Goal: Task Accomplishment & Management: Complete application form

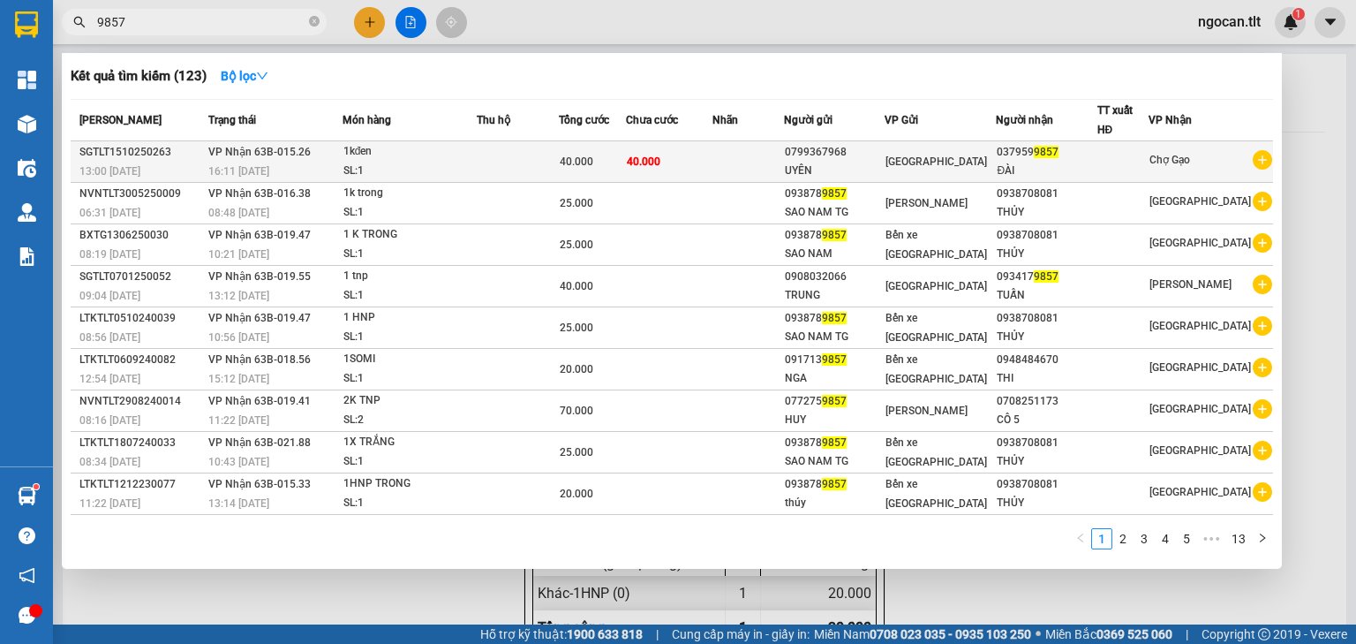
click at [608, 152] on div "40.000" at bounding box center [592, 161] width 65 height 19
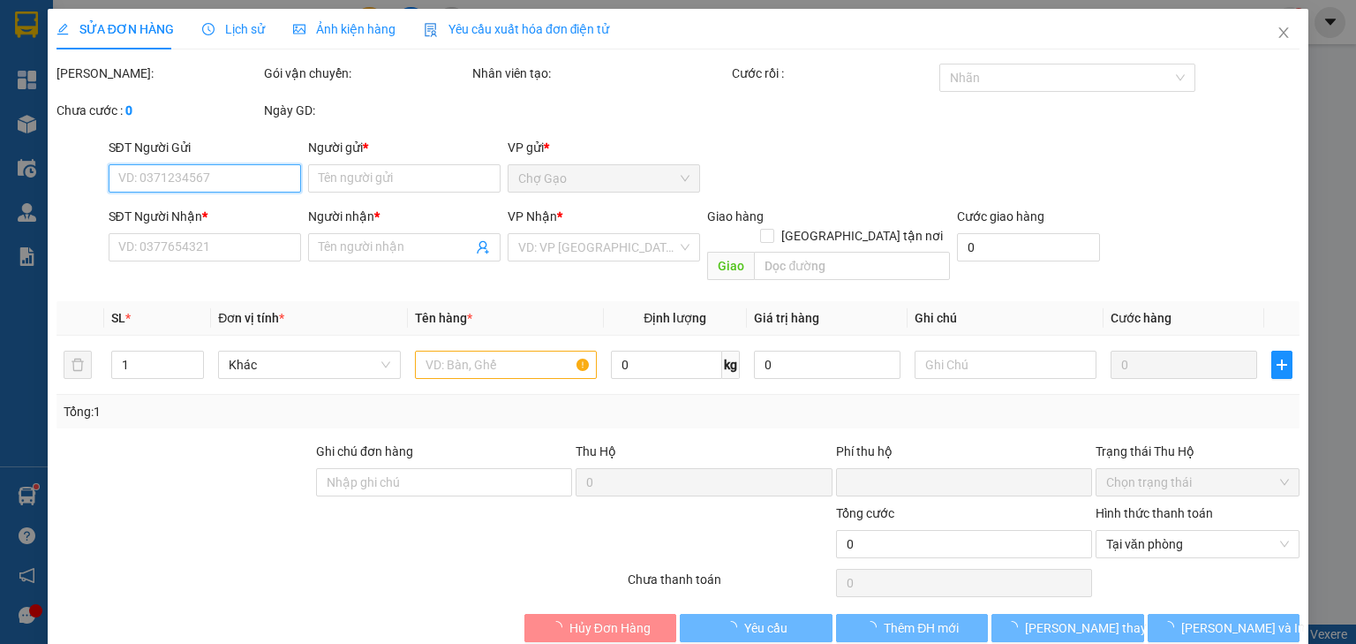
type input "0799367968"
type input "UYÊN"
type input "0379599857"
type input "ĐÀI"
type input "0"
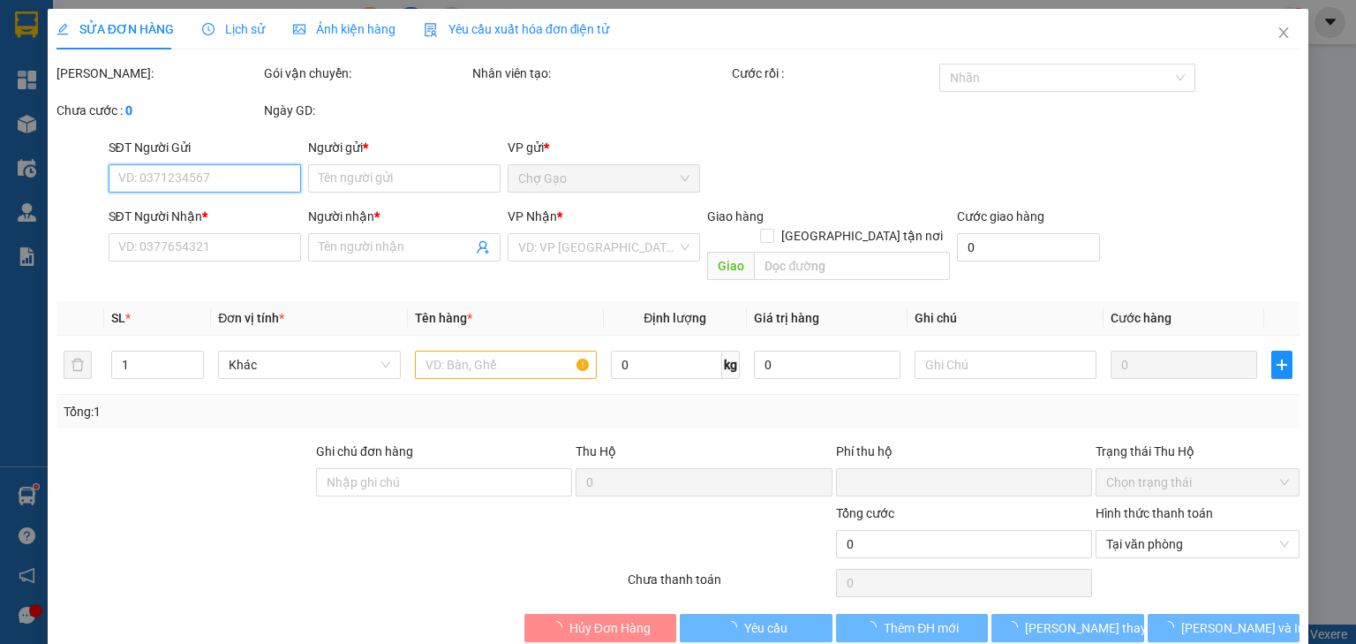
type input "40.000"
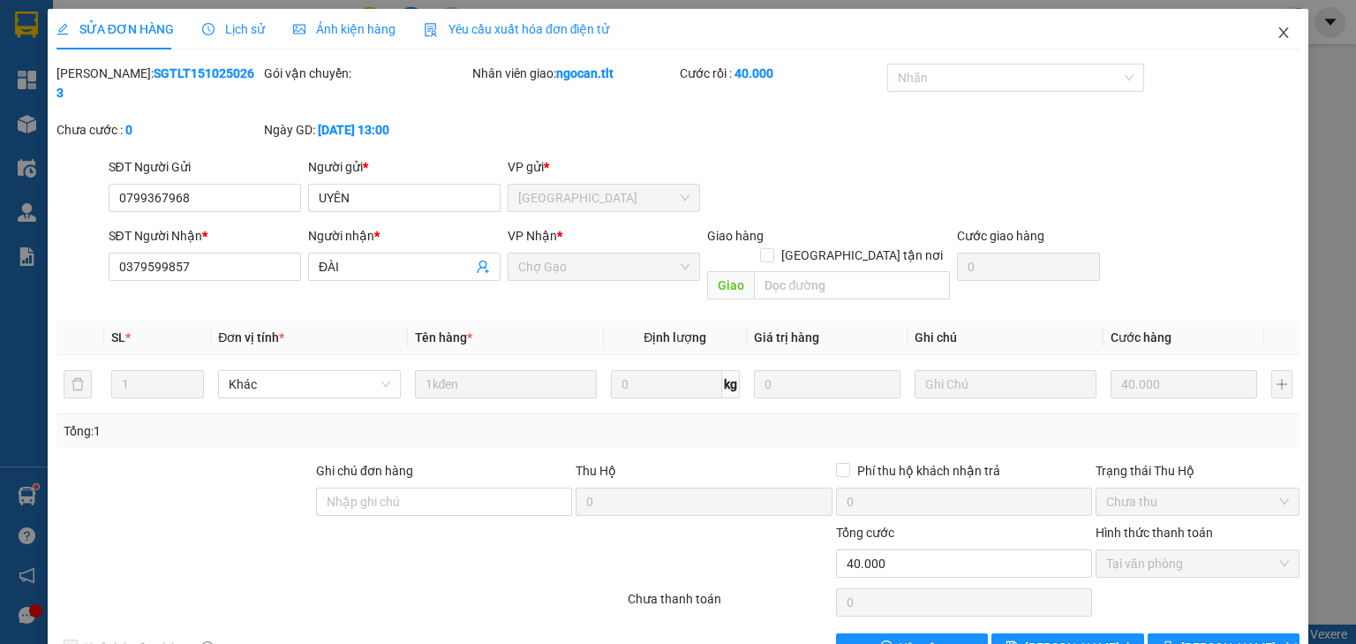
click at [1273, 47] on span "Close" at bounding box center [1283, 33] width 49 height 49
